Goal: Transaction & Acquisition: Obtain resource

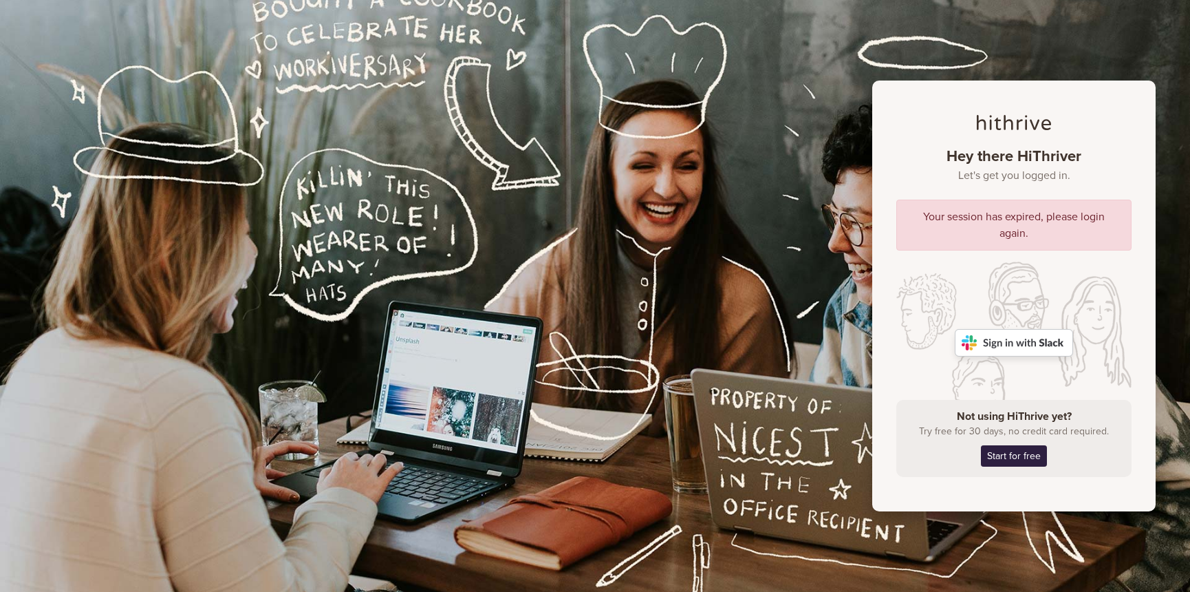
click at [1043, 340] on img at bounding box center [1014, 343] width 118 height 28
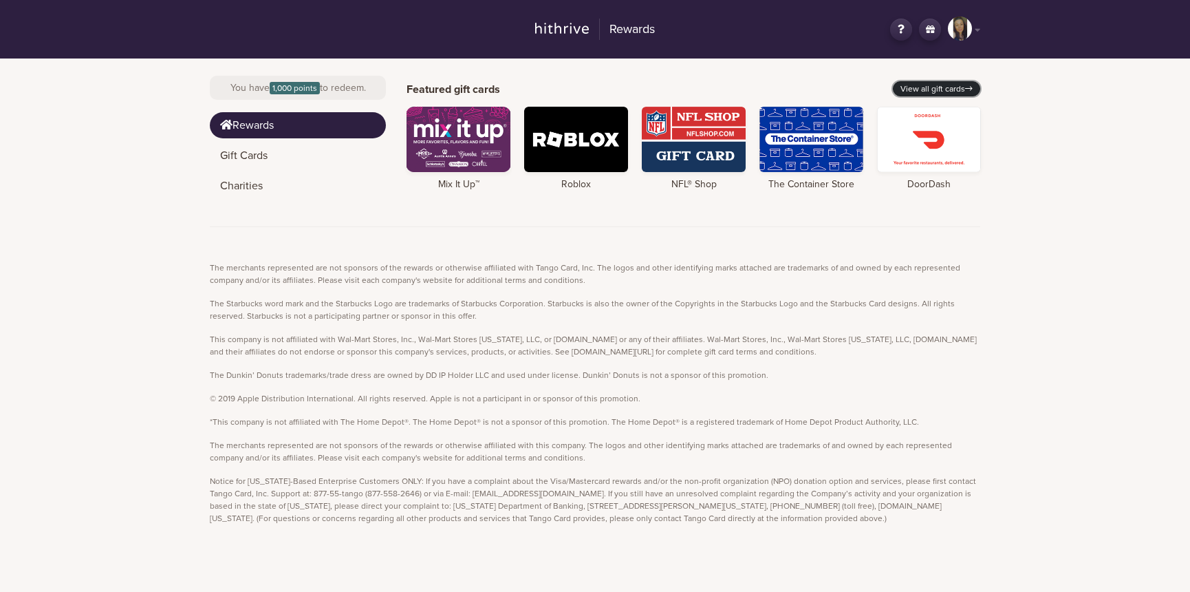
click at [954, 85] on link "View all gift cards" at bounding box center [936, 88] width 87 height 15
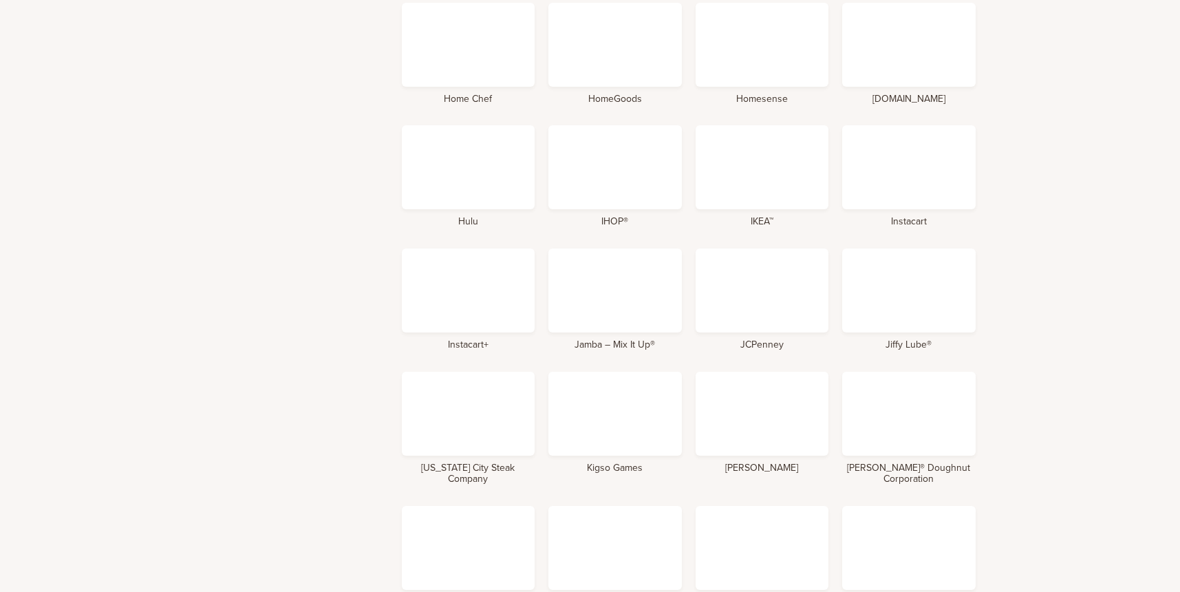
scroll to position [2968, 0]
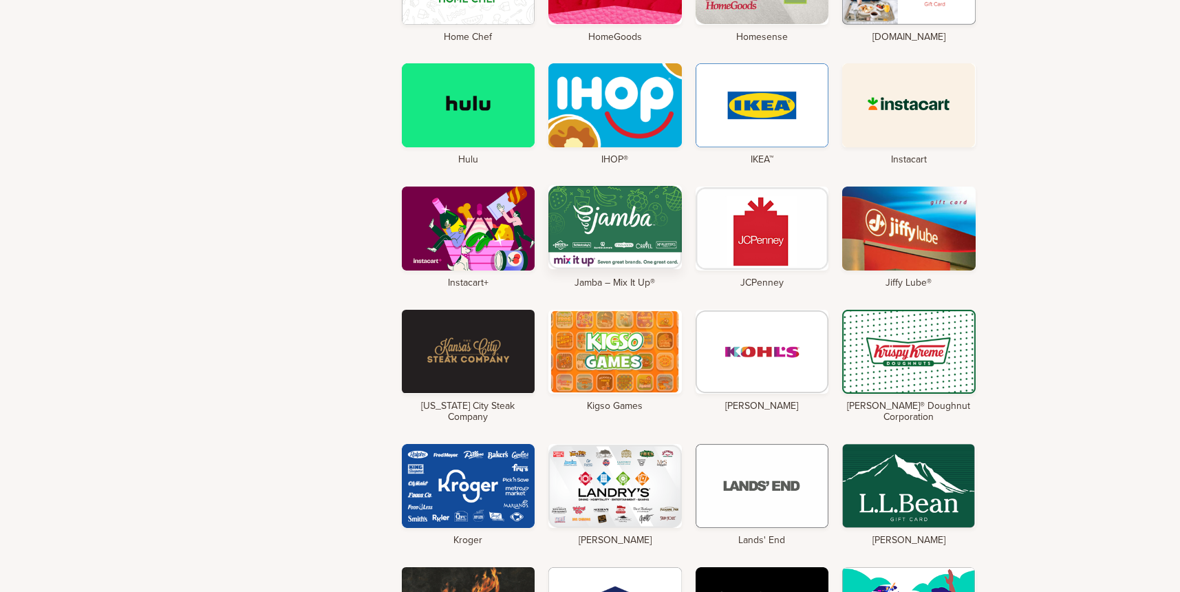
click at [631, 185] on div at bounding box center [614, 227] width 133 height 84
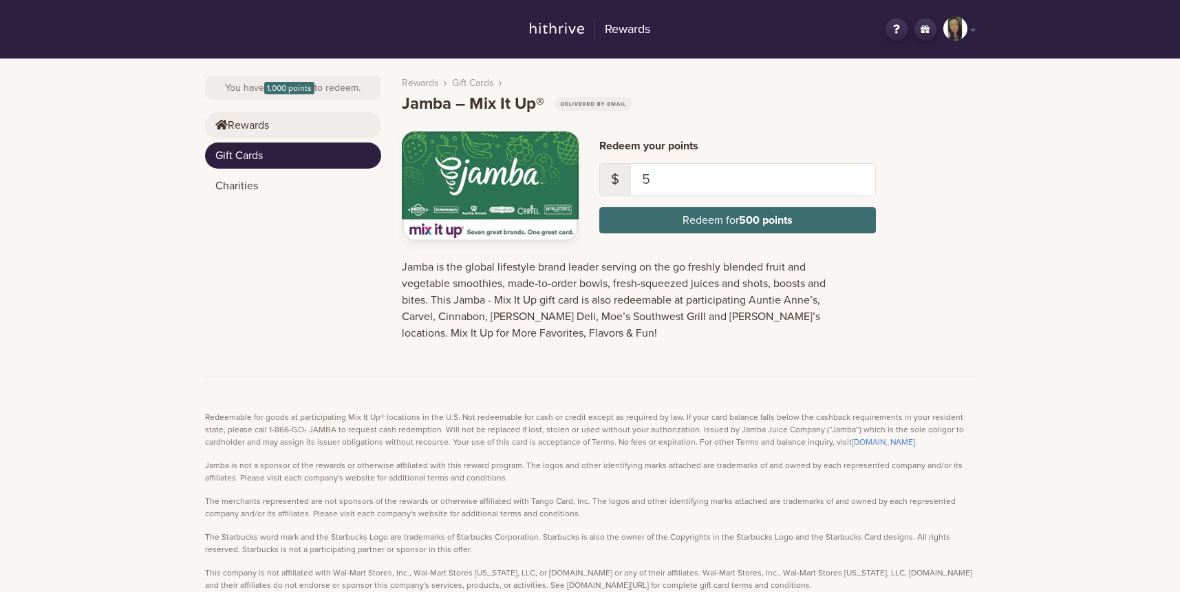
click at [266, 121] on link "Rewards" at bounding box center [293, 125] width 176 height 26
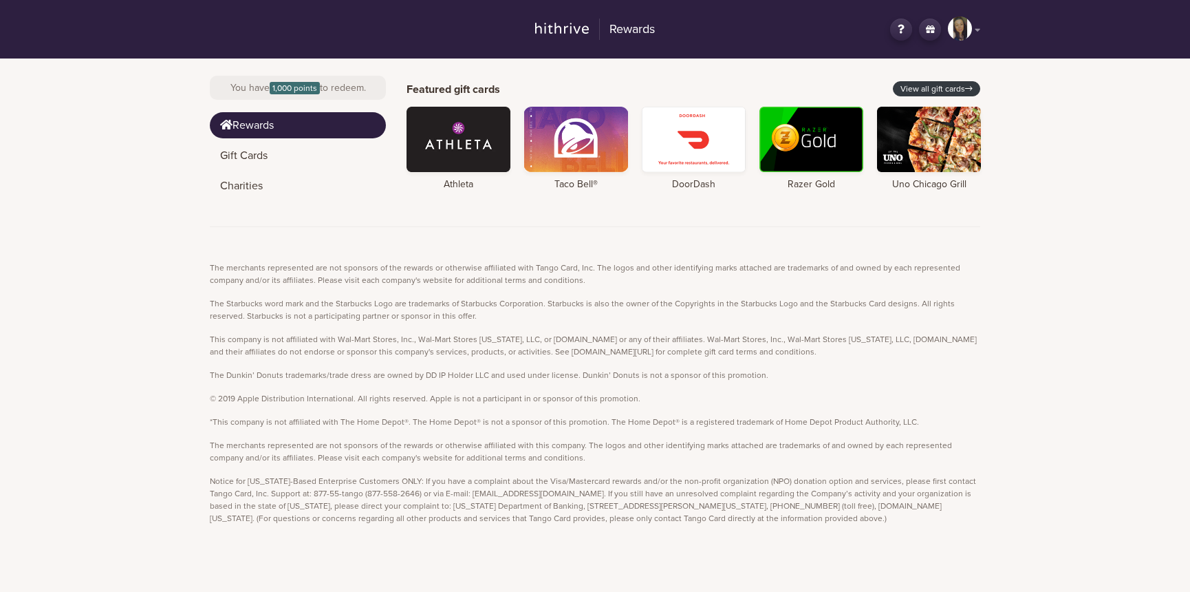
click at [974, 27] on link "CL" at bounding box center [964, 30] width 32 height 26
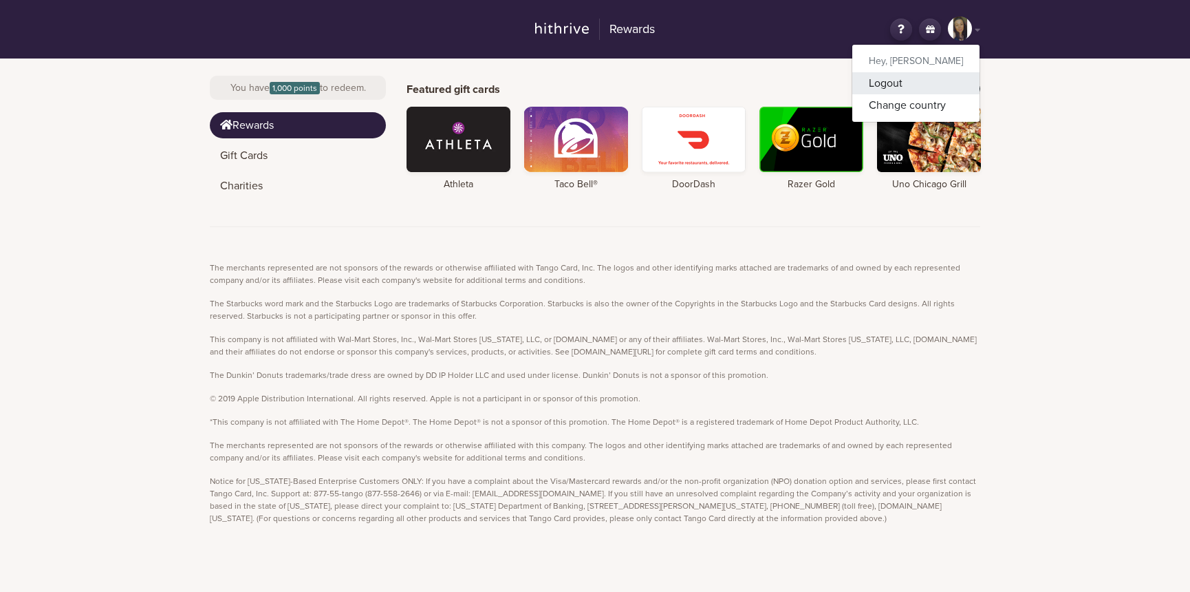
click at [928, 87] on link "Logout" at bounding box center [916, 83] width 127 height 22
